Goal: Feedback & Contribution: Contribute content

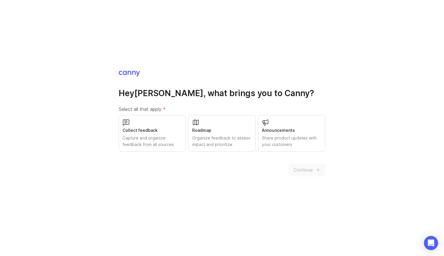
click at [152, 123] on div "Collect feedback Capture and organize feedback from all sources" at bounding box center [152, 133] width 67 height 37
click at [232, 128] on div "Roadmap" at bounding box center [222, 130] width 60 height 6
click at [289, 126] on div "Announcements Share product updates with your customers" at bounding box center [291, 133] width 67 height 37
click at [306, 171] on span "Continue" at bounding box center [302, 169] width 19 height 7
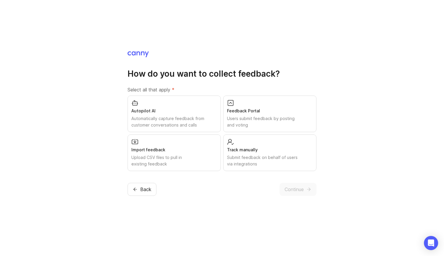
click at [290, 105] on div "Feedback Portal Users submit feedback by posting and voting" at bounding box center [269, 114] width 93 height 37
click at [209, 147] on div "Import feedback" at bounding box center [174, 150] width 86 height 6
click at [269, 150] on div "Track manually" at bounding box center [270, 150] width 86 height 6
click at [211, 115] on div "Autopilot AI Automatically capture feedback from customer conversations and cal…" at bounding box center [173, 114] width 93 height 37
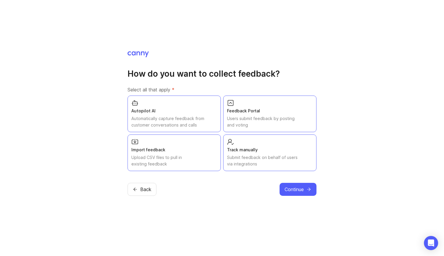
click at [293, 188] on span "Continue" at bounding box center [293, 189] width 19 height 7
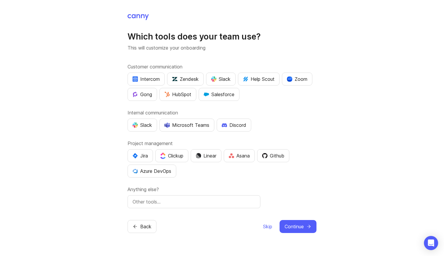
click at [225, 82] on div "Slack" at bounding box center [220, 79] width 19 height 7
click at [161, 200] on input "text" at bounding box center [193, 201] width 123 height 7
type input "Notion"
click at [142, 124] on div "Slack" at bounding box center [141, 125] width 19 height 7
click at [222, 81] on div "Slack" at bounding box center [220, 79] width 19 height 7
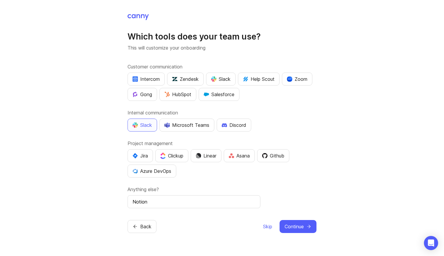
click at [301, 225] on span "Continue" at bounding box center [293, 226] width 19 height 7
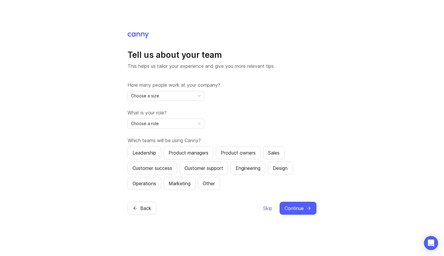
click at [190, 98] on div "Choose a size" at bounding box center [161, 95] width 67 height 9
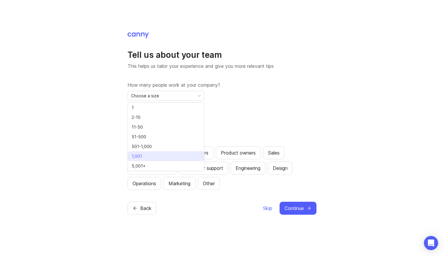
click at [163, 155] on li "1,001" at bounding box center [166, 156] width 76 height 10
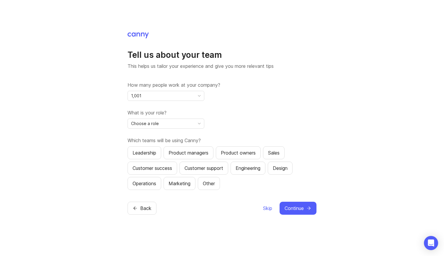
click at [178, 124] on div "Choose a role" at bounding box center [161, 123] width 67 height 9
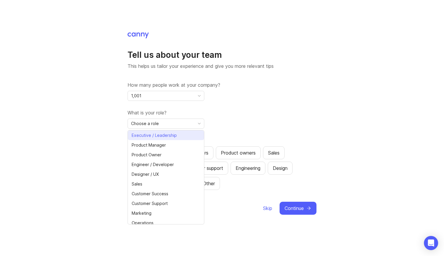
click at [182, 136] on li "Executive / Leadership" at bounding box center [166, 135] width 76 height 10
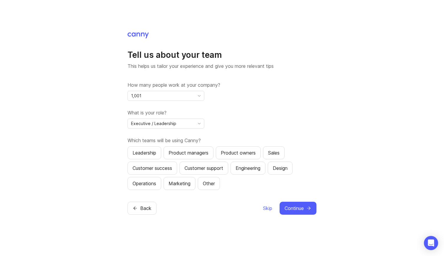
click at [153, 154] on div "Leadership" at bounding box center [144, 152] width 24 height 7
click at [176, 154] on div "Product managers" at bounding box center [188, 152] width 40 height 7
click at [160, 168] on div "Customer success" at bounding box center [152, 168] width 40 height 7
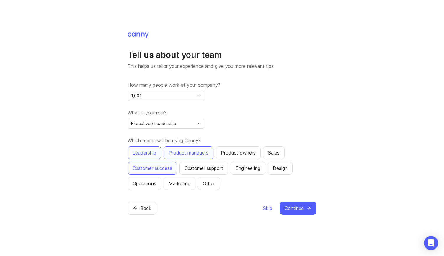
click at [152, 182] on div "Operations" at bounding box center [144, 183] width 24 height 7
click at [277, 168] on div "Design" at bounding box center [280, 168] width 15 height 7
click at [246, 168] on div "Engineering" at bounding box center [247, 168] width 25 height 7
click at [294, 206] on span "Continue" at bounding box center [293, 208] width 19 height 7
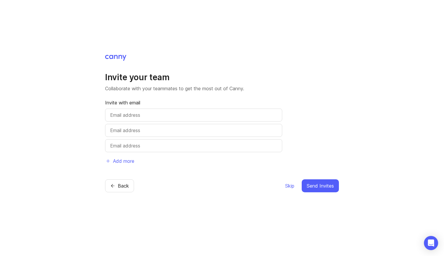
click at [291, 187] on span "Skip" at bounding box center [289, 185] width 9 height 7
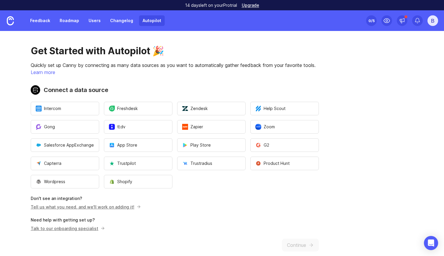
click at [120, 18] on link "Changelog" at bounding box center [122, 20] width 30 height 11
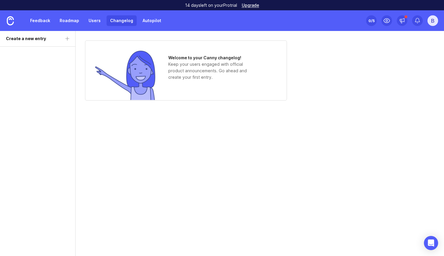
click at [90, 21] on link "Users" at bounding box center [94, 20] width 19 height 11
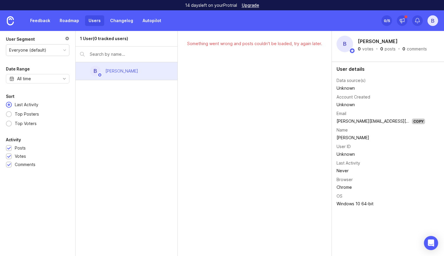
click at [71, 21] on link "Roadmap" at bounding box center [69, 20] width 27 height 11
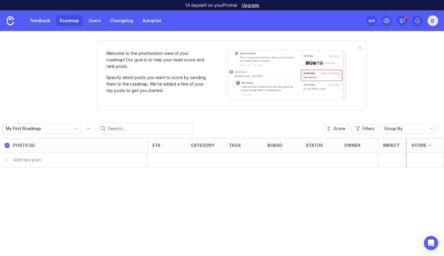
click at [40, 23] on link "Feedback" at bounding box center [40, 20] width 27 height 11
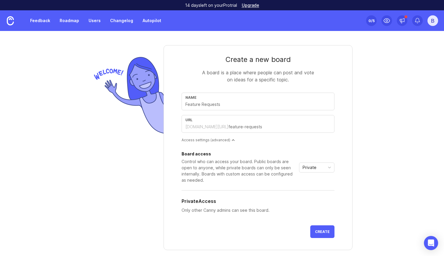
click at [274, 98] on div "Name" at bounding box center [257, 97] width 145 height 4
type input "D"
type input "d"
type input "Di"
type input "di"
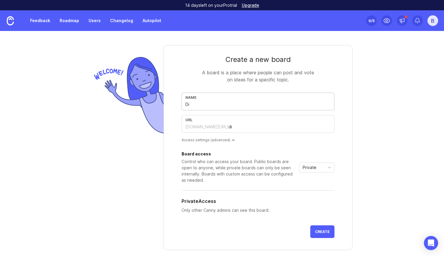
type input "Dig"
type input "dig"
type input "Digi"
type input "digi"
type input "Digit"
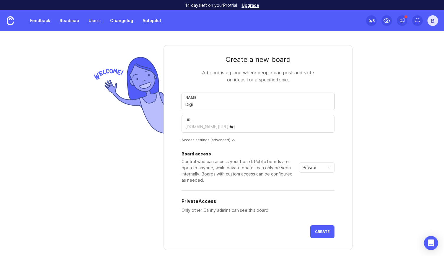
type input "digit"
type input "Digita"
type input "digita"
type input "Digital"
type input "digital"
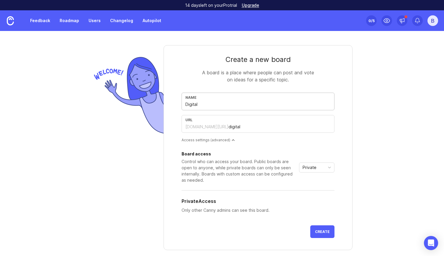
type input "Digital F"
type input "digital-f"
type input "Digital Fa"
type input "digital-fa"
type input "Digital Fac"
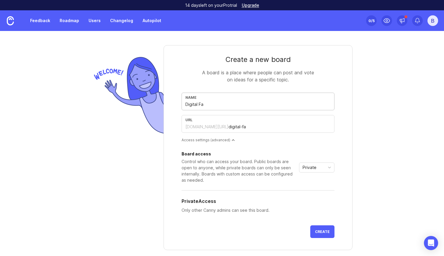
type input "digital-fac"
type input "Digital Fact"
type input "digital-fact"
type input "Digital Facto"
type input "digital-facto"
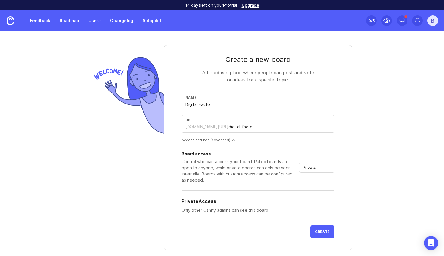
type input "Digital Factor"
type input "digital-factor"
type input "Digital Factory"
type input "digital-factory"
type input "Digital Factory"
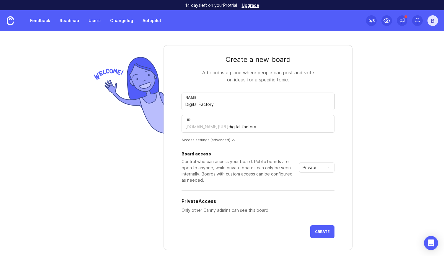
click at [317, 169] on div "Private" at bounding box center [311, 167] width 25 height 9
click at [316, 199] on span "Custom" at bounding box center [309, 198] width 17 height 6
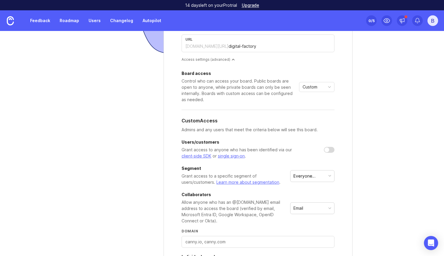
scroll to position [81, 0]
click at [317, 173] on div "Everyone (default)" at bounding box center [309, 175] width 32 height 6
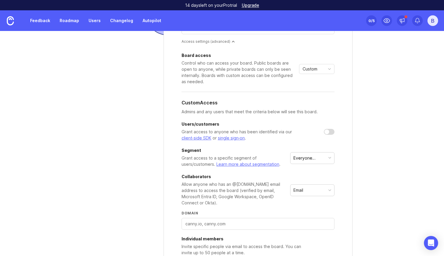
scroll to position [99, 0]
click at [316, 184] on div "Email" at bounding box center [312, 189] width 44 height 11
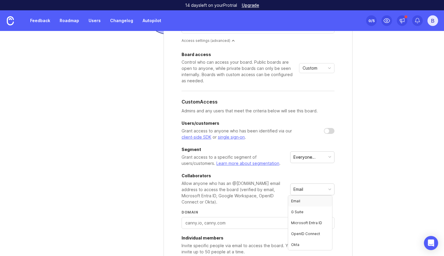
click at [333, 174] on form "Create a new board A board is a place where people can post and vote on ideas f…" at bounding box center [257, 127] width 189 height 362
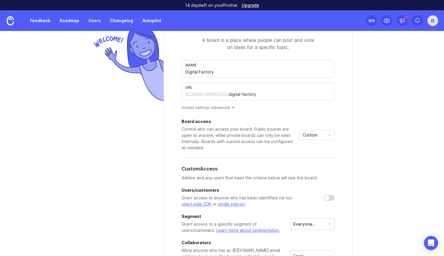
scroll to position [22, 0]
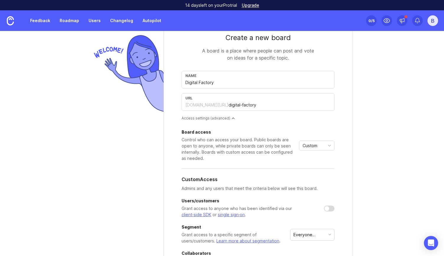
click at [317, 142] on div "Custom" at bounding box center [311, 145] width 25 height 9
click at [313, 155] on span "Private" at bounding box center [308, 156] width 14 height 6
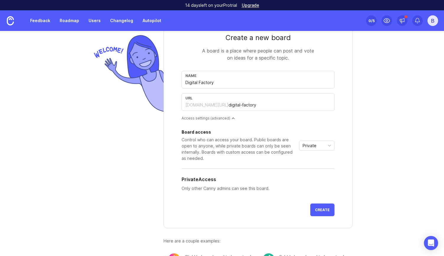
click at [334, 186] on form "Create a new board A board is a place where people can post and vote on ideas f…" at bounding box center [257, 125] width 189 height 205
click at [275, 101] on div "url [DOMAIN_NAME][URL] digital-factory" at bounding box center [257, 102] width 153 height 18
type input "digital"
click at [315, 209] on span "Create" at bounding box center [322, 210] width 15 height 4
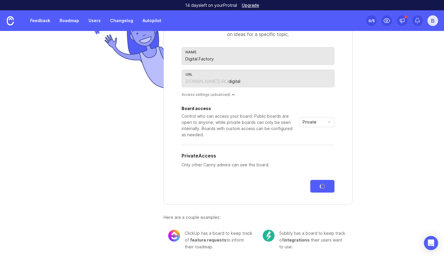
scroll to position [48, 0]
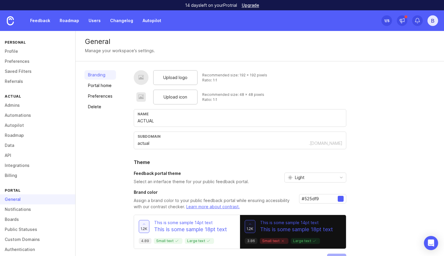
click at [159, 80] on div "Upload logo" at bounding box center [175, 77] width 44 height 15
click at [166, 79] on span "Upload logo" at bounding box center [175, 77] width 24 height 6
click at [374, 109] on div "Upload logo Recommended size: 192 x 192 pixels Ratio: 1:1 Upload icon Recommend…" at bounding box center [284, 175] width 301 height 211
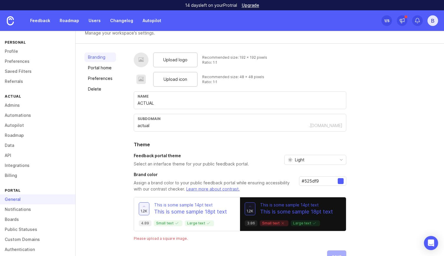
scroll to position [32, 0]
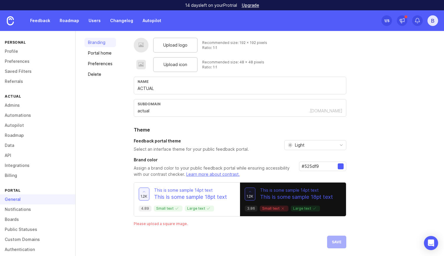
click at [154, 222] on div "Please upload a square image." at bounding box center [240, 223] width 212 height 5
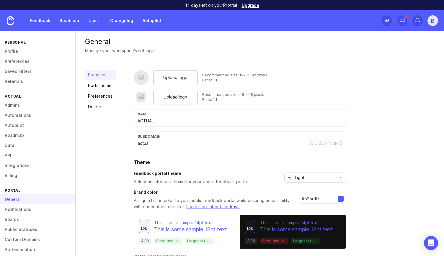
scroll to position [30, 0]
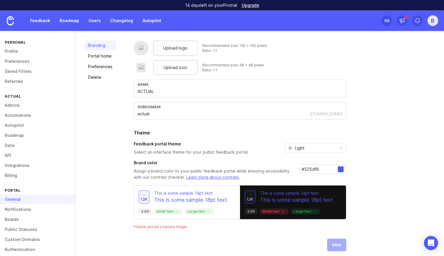
click at [320, 149] on div "Light" at bounding box center [310, 147] width 52 height 9
click at [361, 153] on div "Upload logo Recommended size: 192 x 192 pixels Ratio: 1:1 Upload icon Recommend…" at bounding box center [284, 146] width 301 height 211
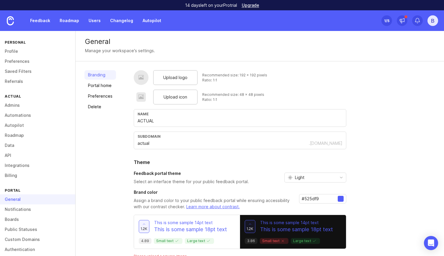
click at [169, 77] on span "Upload logo" at bounding box center [175, 77] width 24 height 6
click at [140, 77] on img at bounding box center [141, 77] width 15 height 15
click at [168, 79] on span "Upload logo" at bounding box center [175, 77] width 24 height 6
click at [176, 99] on span "Upload icon" at bounding box center [175, 97] width 24 height 6
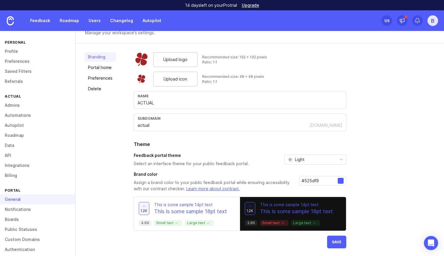
drag, startPoint x: 325, startPoint y: 181, endPoint x: 284, endPoint y: 174, distance: 41.9
click at [284, 174] on div "Brand color Assign a brand color to your public feedback portal while ensuring …" at bounding box center [240, 181] width 212 height 21
paste input "a42323"
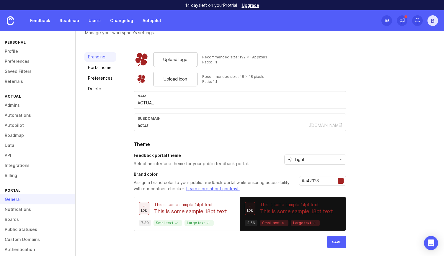
type input "#a42323"
click at [338, 241] on span "Save" at bounding box center [337, 242] width 10 height 4
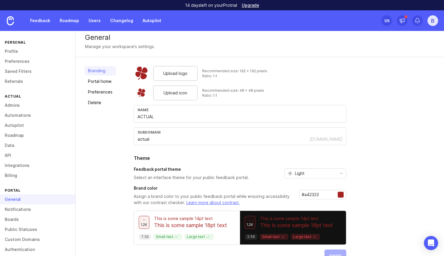
scroll to position [0, 0]
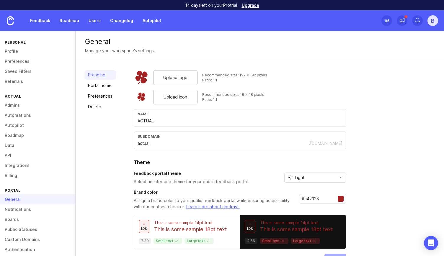
click at [76, 18] on link "Roadmap" at bounding box center [69, 20] width 27 height 11
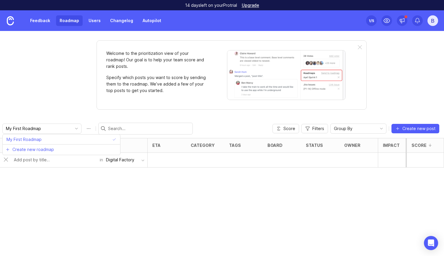
click at [51, 126] on input "My First Roadmap" at bounding box center [38, 128] width 65 height 6
click at [49, 108] on div "Welcome to the prioritization view of your roadmap! Our goal is to help your te…" at bounding box center [222, 143] width 444 height 225
click at [43, 162] on input "text" at bounding box center [55, 160] width 82 height 6
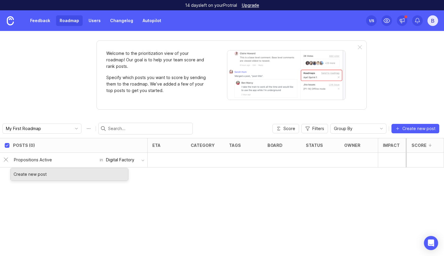
type input "Propositions Actives"
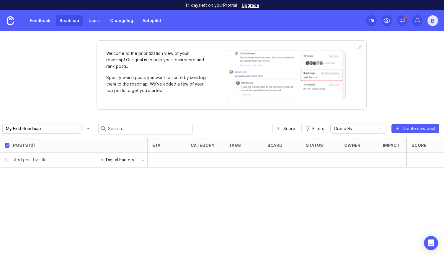
click at [34, 176] on div "Posts (0) eta category tags board status owner Impact Votes Effort Score in Dig…" at bounding box center [222, 197] width 444 height 118
checkbox input "false"
click at [85, 161] on div "1 Propositions Actives" at bounding box center [72, 160] width 118 height 14
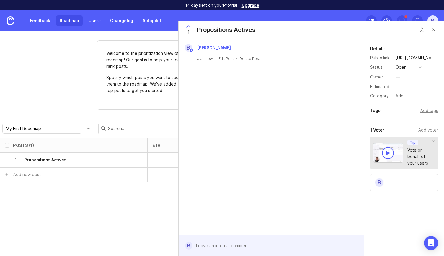
click at [397, 77] on div "—" at bounding box center [398, 77] width 4 height 6
click at [308, 121] on div "B [PERSON_NAME] Just now · Edit Post · Delete Post" at bounding box center [271, 137] width 185 height 196
click at [397, 182] on div "B" at bounding box center [404, 183] width 68 height 17
click at [433, 17] on div "B" at bounding box center [432, 20] width 11 height 11
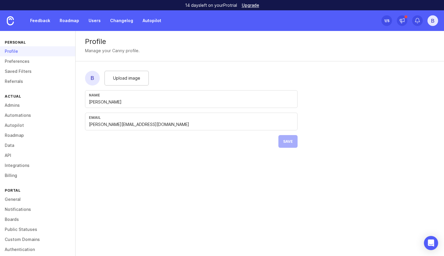
click at [123, 78] on span "Upload image" at bounding box center [126, 78] width 27 height 6
click at [143, 75] on div "Upload image" at bounding box center [126, 78] width 44 height 15
click at [285, 142] on span "Save" at bounding box center [288, 141] width 10 height 4
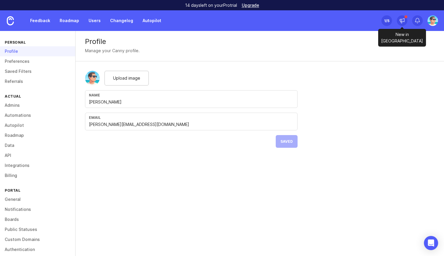
click at [400, 20] on icon at bounding box center [402, 21] width 6 height 6
click at [260, 176] on div "Profile Manage your Canny profile. Upload image Name [PERSON_NAME] Email [PERSO…" at bounding box center [260, 143] width 368 height 225
click at [20, 64] on link "Preferences" at bounding box center [37, 61] width 75 height 10
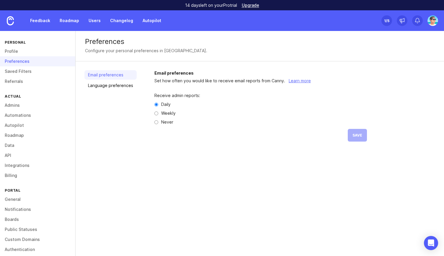
click at [20, 71] on link "Saved Filters" at bounding box center [37, 71] width 75 height 10
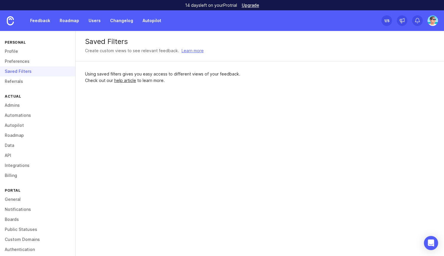
click at [19, 83] on link "Referrals" at bounding box center [37, 81] width 75 height 10
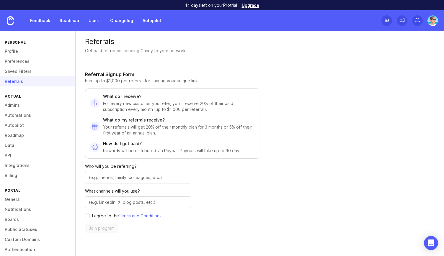
scroll to position [30, 0]
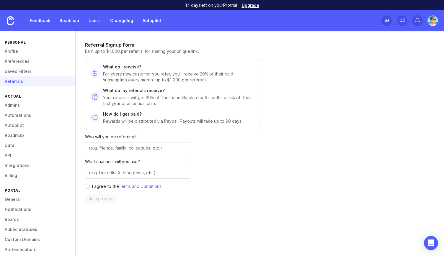
click at [15, 105] on link "Admins" at bounding box center [37, 105] width 75 height 10
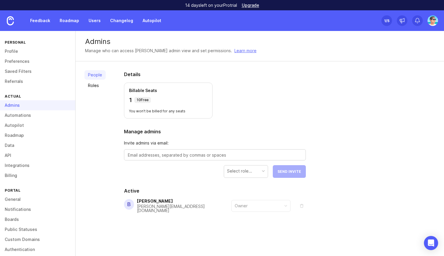
click at [22, 116] on link "Automations" at bounding box center [37, 115] width 75 height 10
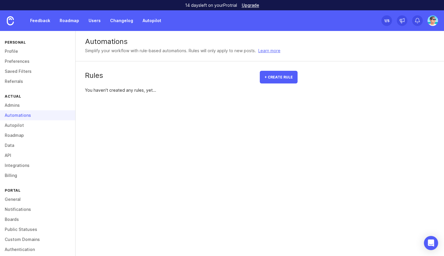
click at [18, 125] on link "Autopilot" at bounding box center [37, 125] width 75 height 10
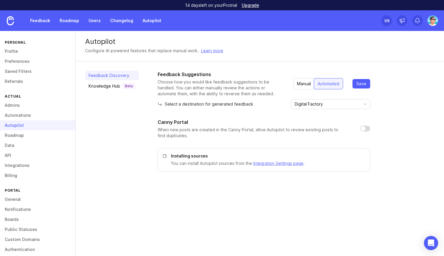
click at [18, 134] on link "Roadmap" at bounding box center [37, 135] width 75 height 10
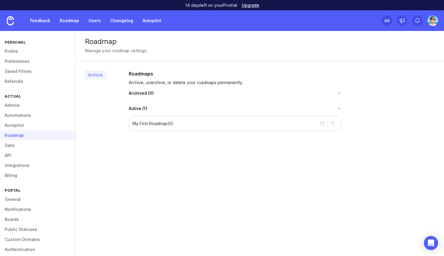
click at [247, 123] on div "My First Roadmap ( 0 )" at bounding box center [235, 123] width 212 height 15
click at [155, 121] on p "My First Roadmap ( 0 )" at bounding box center [152, 124] width 41 height 6
click at [4, 143] on link "Data" at bounding box center [37, 145] width 75 height 10
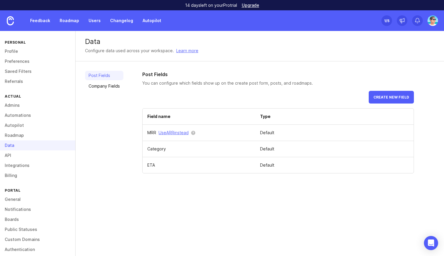
click at [8, 153] on link "API" at bounding box center [37, 155] width 75 height 10
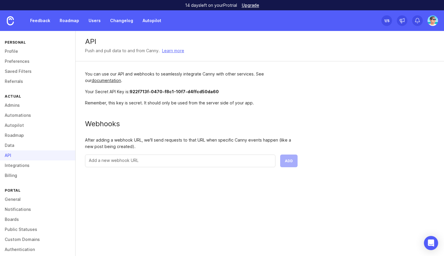
click at [13, 165] on link "Integrations" at bounding box center [37, 166] width 75 height 10
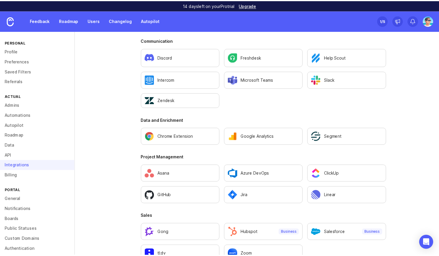
scroll to position [380, 0]
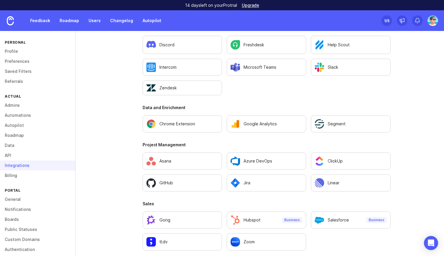
click at [67, 22] on link "Roadmap" at bounding box center [69, 20] width 27 height 11
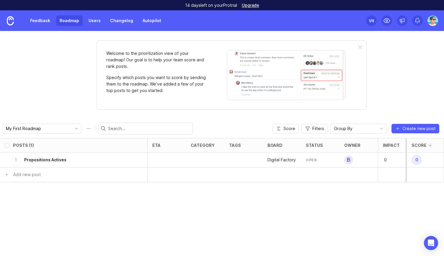
click at [46, 130] on input "My First Roadmap" at bounding box center [38, 128] width 65 height 6
click at [47, 138] on li "My First Roadmap" at bounding box center [61, 140] width 117 height 10
click at [58, 127] on input "My First Roadmap" at bounding box center [38, 128] width 65 height 6
click at [72, 127] on icon "toggle icon" at bounding box center [76, 128] width 9 height 5
drag, startPoint x: 32, startPoint y: 140, endPoint x: 17, endPoint y: 109, distance: 34.0
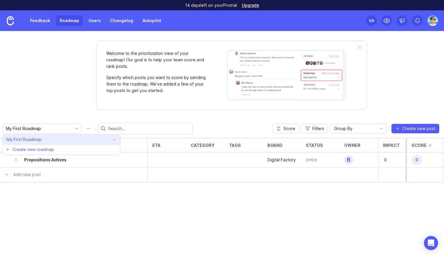
click at [17, 109] on div "Welcome to the prioritization view of your roadmap! Our goal is to help your te…" at bounding box center [222, 143] width 444 height 225
click at [49, 158] on h6 "Propositions Actives" at bounding box center [45, 160] width 42 height 6
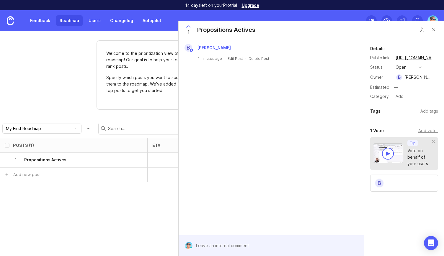
click at [237, 164] on div "B [PERSON_NAME] 4 minutes ago · Edit Post · Delete Post" at bounding box center [271, 137] width 185 height 196
click at [233, 242] on div at bounding box center [275, 245] width 166 height 11
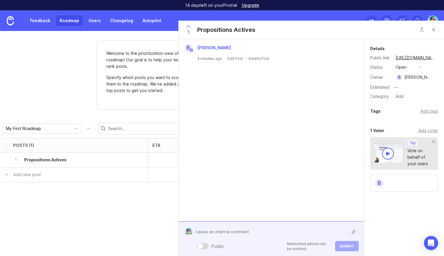
click at [235, 154] on div "B [PERSON_NAME] 4 minutes ago · Edit Post · Delete Post" at bounding box center [271, 130] width 185 height 182
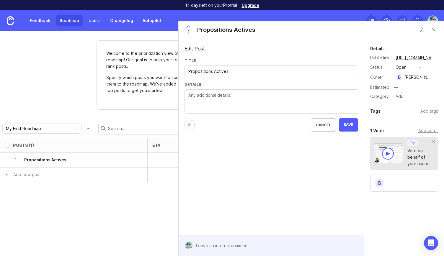
click at [429, 130] on div "Add voter" at bounding box center [428, 130] width 20 height 6
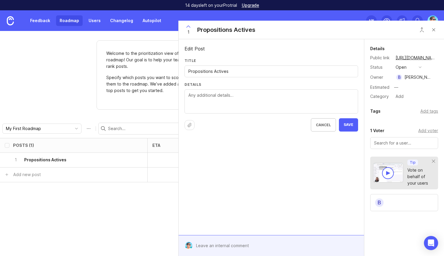
click at [381, 171] on img at bounding box center [388, 173] width 30 height 20
click at [50, 87] on div "Welcome to the prioritization view of your roadmap! Our goal is to help your te…" at bounding box center [222, 143] width 444 height 225
click at [78, 55] on div "Welcome to the prioritization view of your roadmap! Our goal is to help your te…" at bounding box center [222, 143] width 444 height 225
click at [109, 247] on div "Posts (1) eta category tags board status owner Impact Votes Effort Score 1 Prop…" at bounding box center [222, 197] width 444 height 118
click at [351, 125] on span "Save" at bounding box center [348, 124] width 10 height 5
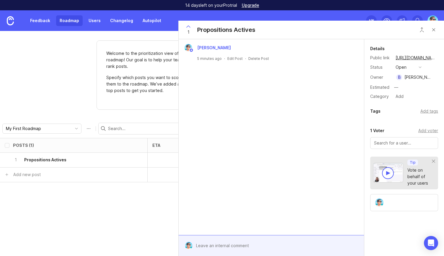
click at [158, 157] on div at bounding box center [167, 160] width 38 height 15
click at [167, 163] on div at bounding box center [167, 160] width 38 height 15
click at [433, 30] on button "Close button" at bounding box center [434, 30] width 12 height 12
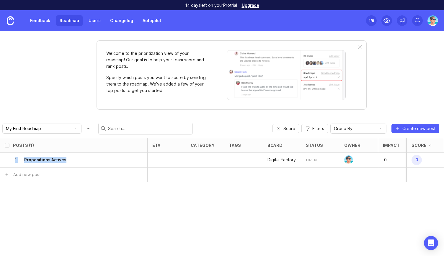
click at [320, 73] on img at bounding box center [286, 75] width 119 height 50
click at [361, 47] on div at bounding box center [360, 47] width 4 height 5
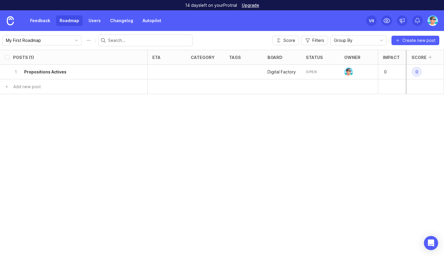
click at [372, 20] on div "1 /5" at bounding box center [371, 21] width 5 height 8
click at [385, 23] on icon at bounding box center [386, 20] width 7 height 7
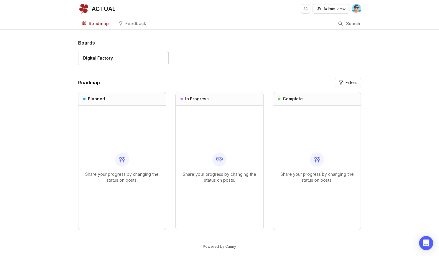
click at [113, 140] on div "Share your progress by changing the status on posts." at bounding box center [122, 168] width 78 height 124
click at [201, 138] on div "Share your progress by changing the status on posts." at bounding box center [220, 168] width 78 height 124
click at [306, 137] on div "Share your progress by changing the status on posts." at bounding box center [317, 168] width 78 height 124
click at [98, 62] on link "Digital Factory" at bounding box center [123, 58] width 91 height 14
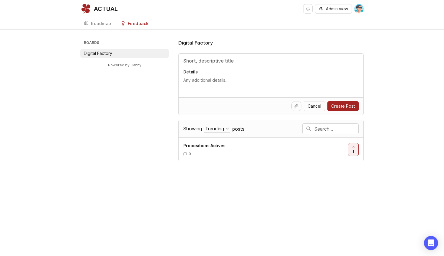
click at [92, 23] on div "Roadmap" at bounding box center [101, 24] width 20 height 4
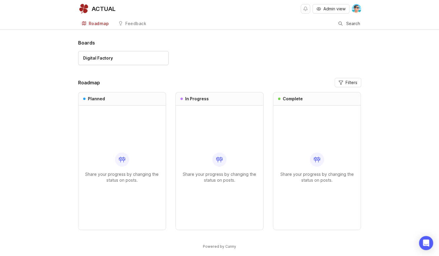
click at [135, 24] on div "Feedback" at bounding box center [135, 24] width 21 height 4
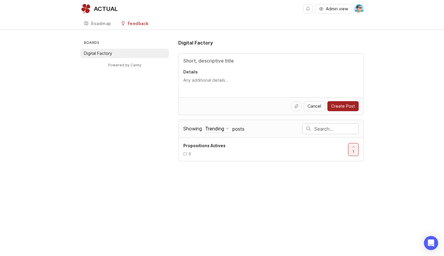
click at [103, 52] on p "Digital Factory" at bounding box center [98, 53] width 28 height 6
click at [94, 23] on div "Roadmap" at bounding box center [101, 24] width 20 height 4
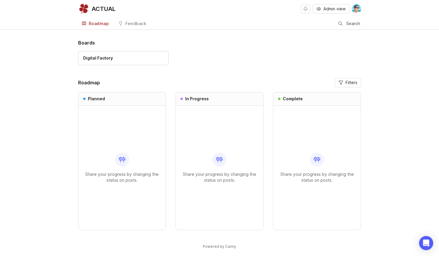
click at [108, 121] on div "Share your progress by changing the status on posts." at bounding box center [122, 168] width 78 height 124
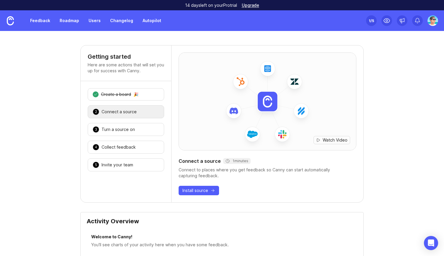
click at [61, 22] on link "Roadmap" at bounding box center [69, 20] width 27 height 11
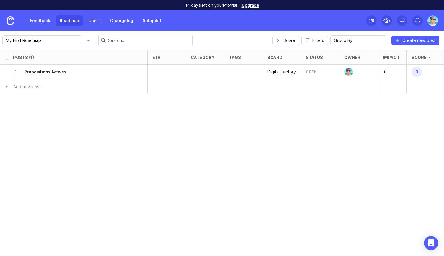
click at [41, 20] on link "Feedback" at bounding box center [40, 20] width 27 height 11
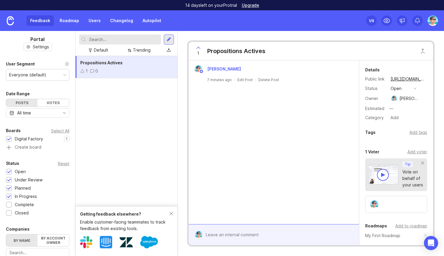
click at [174, 214] on div "Getting feedback elsewhere? Enable customer-facing teammates to track feedback …" at bounding box center [127, 231] width 102 height 50
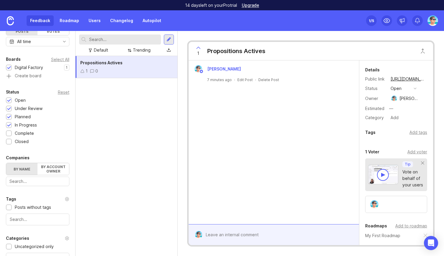
scroll to position [68, 0]
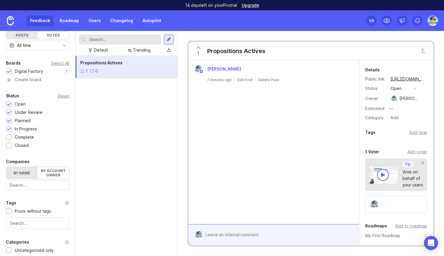
click at [9, 137] on div at bounding box center [9, 137] width 4 height 4
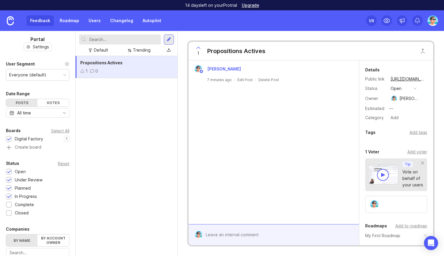
click at [71, 23] on link "Roadmap" at bounding box center [69, 20] width 27 height 11
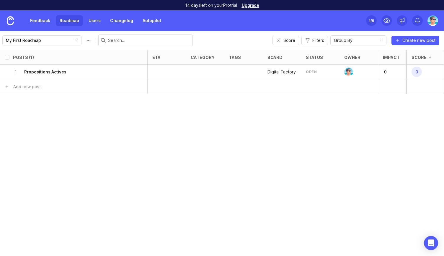
click at [76, 75] on div "1 Propositions Actives" at bounding box center [72, 72] width 118 height 14
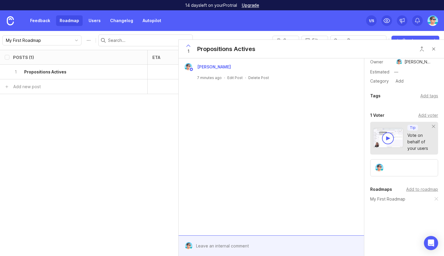
scroll to position [36, 0]
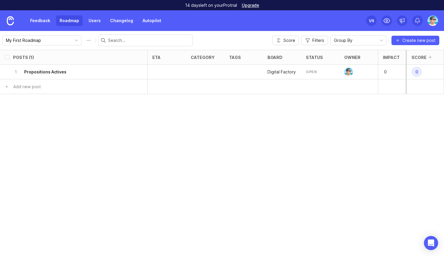
click at [260, 71] on div at bounding box center [243, 72] width 38 height 15
click at [289, 71] on p "Digital Factory" at bounding box center [281, 72] width 28 height 6
click at [210, 62] on div "category" at bounding box center [206, 57] width 40 height 14
click at [232, 68] on div at bounding box center [243, 72] width 38 height 15
click at [234, 69] on div at bounding box center [243, 72] width 38 height 15
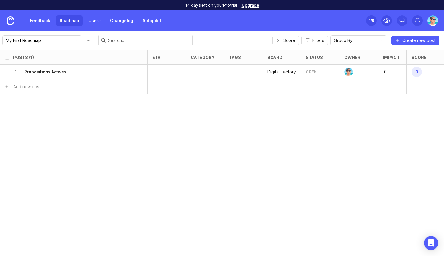
click at [89, 18] on link "Users" at bounding box center [94, 20] width 19 height 11
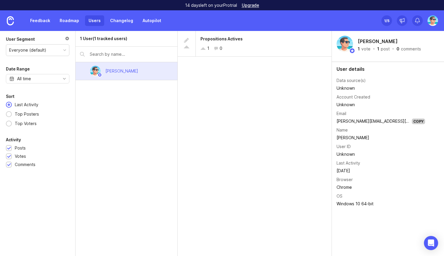
click at [114, 23] on link "Changelog" at bounding box center [122, 20] width 30 height 11
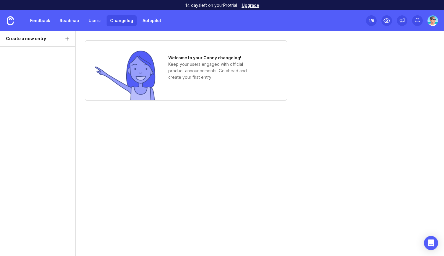
click at [147, 22] on link "Autopilot" at bounding box center [152, 20] width 26 height 11
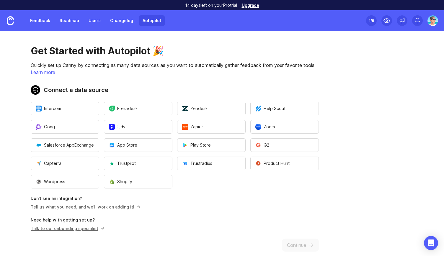
click at [31, 22] on link "Feedback" at bounding box center [40, 20] width 27 height 11
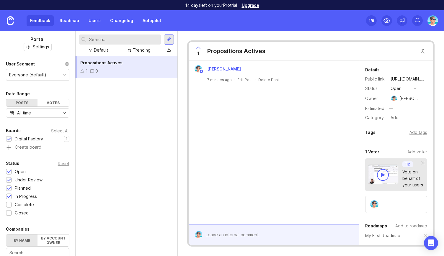
click at [143, 75] on div "Propositions Actives 1 0" at bounding box center [127, 67] width 102 height 22
drag, startPoint x: 143, startPoint y: 74, endPoint x: 124, endPoint y: 72, distance: 19.6
click at [124, 72] on div "1 0" at bounding box center [126, 71] width 92 height 6
click at [50, 74] on div "Everyone (default)" at bounding box center [37, 74] width 63 height 11
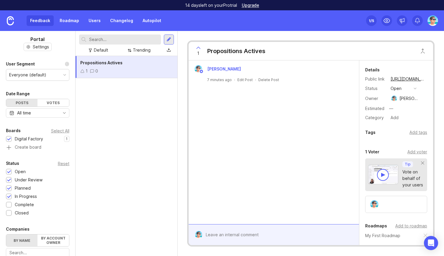
click at [66, 63] on circle at bounding box center [66, 63] width 1 height 1
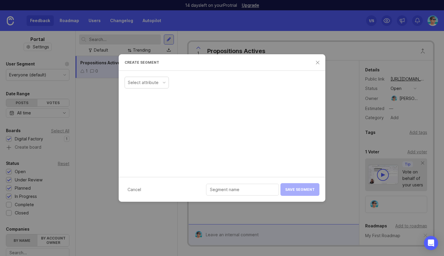
click at [158, 83] on div "Select attribute" at bounding box center [143, 82] width 31 height 6
click at [242, 191] on input "text" at bounding box center [242, 189] width 65 height 6
type input "Bureau Actual"
click at [294, 191] on div "Cancel Bureau Actual Save Segment" at bounding box center [222, 189] width 207 height 25
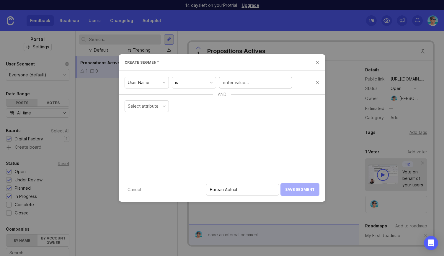
click at [259, 83] on input "text" at bounding box center [255, 82] width 65 height 6
click at [135, 82] on div "User Name" at bounding box center [139, 82] width 22 height 6
click at [248, 81] on input "ben" at bounding box center [255, 82] width 65 height 6
type input "benjamin.hareau.ext@actualgroup.com"
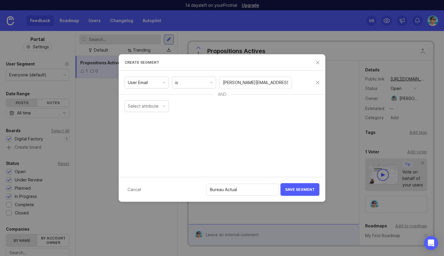
click at [297, 189] on span "Save Segment" at bounding box center [300, 189] width 30 height 4
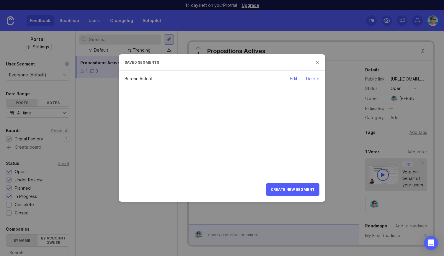
click at [236, 117] on div "Bureau Actual Edit Delete" at bounding box center [222, 124] width 207 height 106
click at [136, 77] on div "Bureau Actual" at bounding box center [138, 79] width 27 height 4
click at [212, 114] on div "Bureau Actual Edit Delete" at bounding box center [222, 124] width 207 height 106
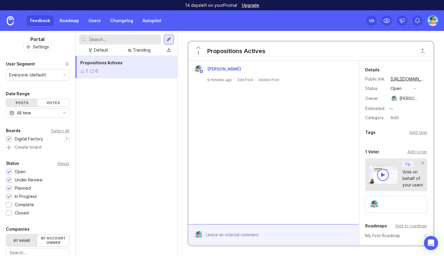
click at [238, 178] on div "Benjamin Hareau 9 minutes ago · Edit Post · Delete Post" at bounding box center [274, 142] width 170 height 164
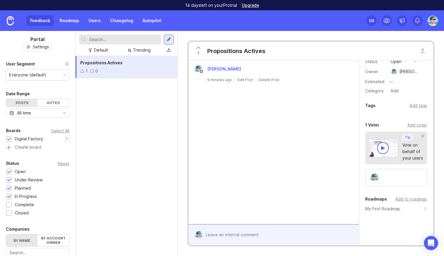
scroll to position [49, 0]
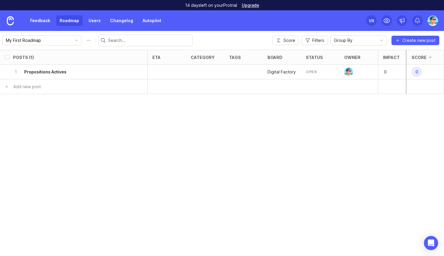
click at [273, 133] on div "Posts (1) eta category tags board status owner Impact Votes Effort Score 1 Prop…" at bounding box center [222, 153] width 444 height 206
click at [133, 163] on div "Posts (1) eta category tags board status owner Impact Votes Effort Score 1 Prop…" at bounding box center [222, 153] width 444 height 206
click at [412, 39] on span "Create new post" at bounding box center [418, 40] width 33 height 6
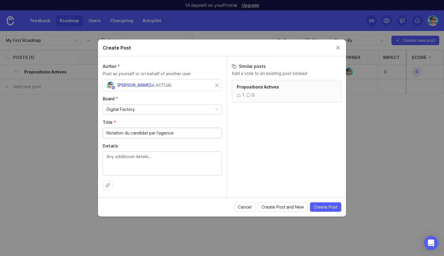
type input "Notation du candidat par l'agence"
click at [209, 108] on div "Digital Factory" at bounding box center [162, 109] width 119 height 10
click at [286, 206] on span "Create Post and New" at bounding box center [282, 207] width 42 height 6
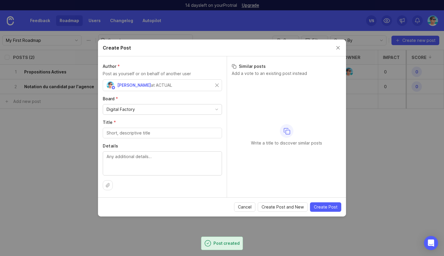
click at [323, 98] on div "Write a title to discover similar posts" at bounding box center [286, 135] width 109 height 110
click at [337, 48] on button "Close create post modal" at bounding box center [338, 48] width 6 height 6
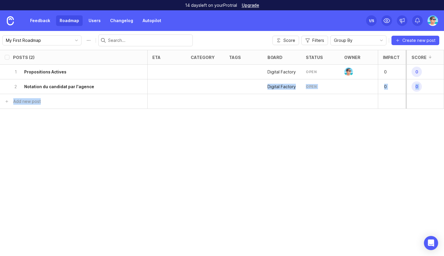
drag, startPoint x: 256, startPoint y: 130, endPoint x: 191, endPoint y: 88, distance: 77.3
click at [191, 88] on div "Posts (2) eta category tags board status owner Impact Votes Effort Score 1 Prop…" at bounding box center [222, 153] width 444 height 206
click at [191, 88] on div at bounding box center [205, 86] width 38 height 15
click at [64, 87] on h6 "Notation du candidat par l'agence" at bounding box center [59, 87] width 70 height 6
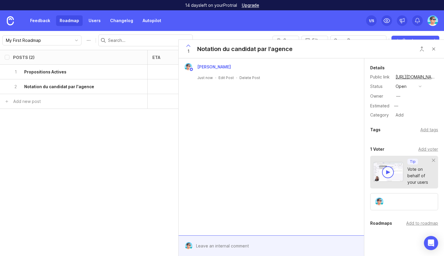
click at [137, 6] on div "14 days left on your Pro trial Upgrade" at bounding box center [222, 5] width 444 height 10
drag, startPoint x: 404, startPoint y: 101, endPoint x: 398, endPoint y: 94, distance: 8.6
click at [398, 94] on div "Details Public link https://actual.canny.io/digital/p/notation-du-candidat-par-…" at bounding box center [404, 91] width 80 height 55
click at [398, 94] on div "—" at bounding box center [398, 96] width 4 height 6
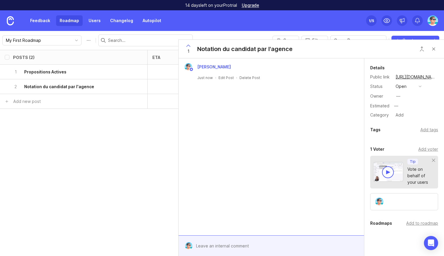
click at [398, 94] on div "—" at bounding box center [398, 96] width 4 height 6
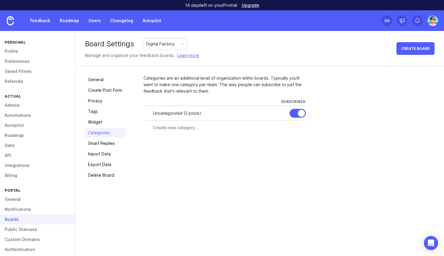
click at [369, 193] on div "Board Settings Digital Factory Manage and organize your feedback boards. Learn …" at bounding box center [260, 143] width 368 height 225
